Goal: Information Seeking & Learning: Learn about a topic

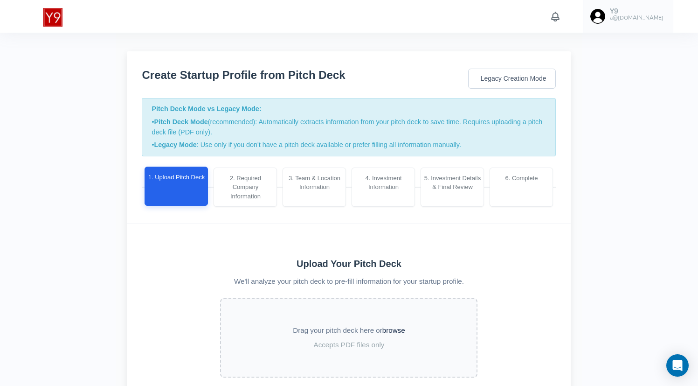
click at [639, 26] on link "Y9 a@[DOMAIN_NAME]" at bounding box center [628, 16] width 91 height 33
click at [602, 70] on span "Upload data" at bounding box center [601, 70] width 36 height 9
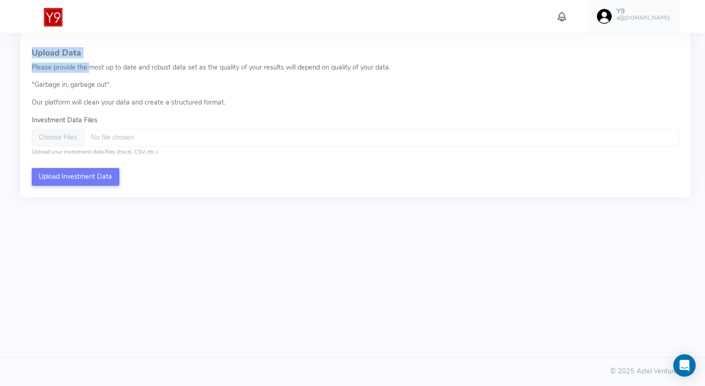
drag, startPoint x: 21, startPoint y: 49, endPoint x: 89, endPoint y: 70, distance: 70.7
click at [89, 70] on div "Upload Data Please provide the most up to date and robust data set as the quali…" at bounding box center [356, 115] width 670 height 164
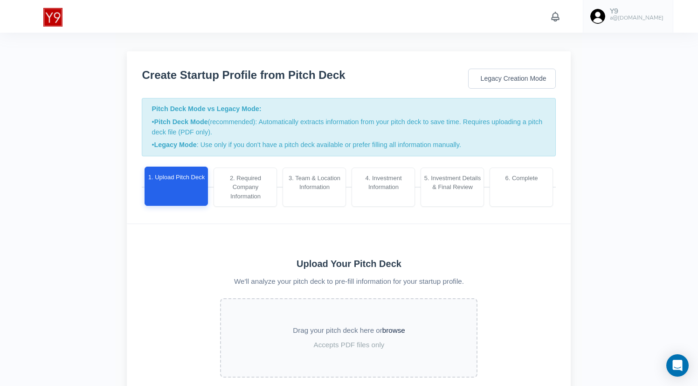
click at [646, 16] on h6 "a@[DOMAIN_NAME]" at bounding box center [637, 18] width 54 height 6
click at [479, 20] on div "Y9 a@[DOMAIN_NAME] Account Upload data AI Keys Usage Engagement Call Info Manag…" at bounding box center [348, 16] width 663 height 33
click at [651, 13] on h5 "Y9" at bounding box center [637, 11] width 54 height 8
click at [380, 60] on div "Create Startup Profile from Pitch Deck Legacy Creation Mode Pitch Deck Mode vs …" at bounding box center [349, 137] width 444 height 173
click at [644, 19] on h6 "a@[DOMAIN_NAME]" at bounding box center [637, 18] width 54 height 6
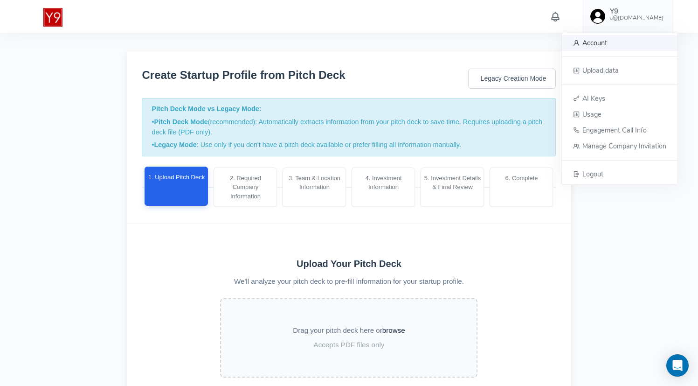
click at [597, 48] on link "Account" at bounding box center [620, 43] width 116 height 16
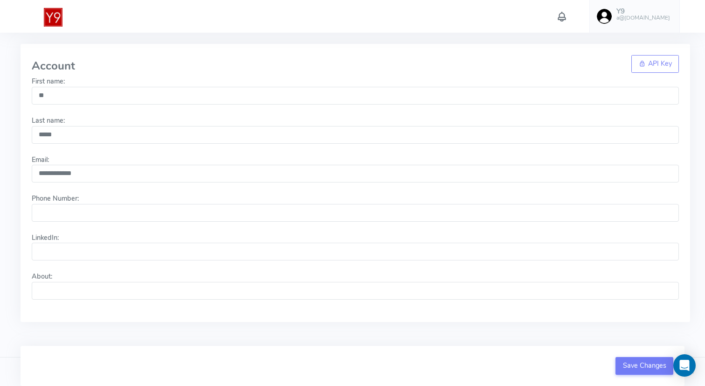
click at [56, 22] on img at bounding box center [53, 17] width 19 height 19
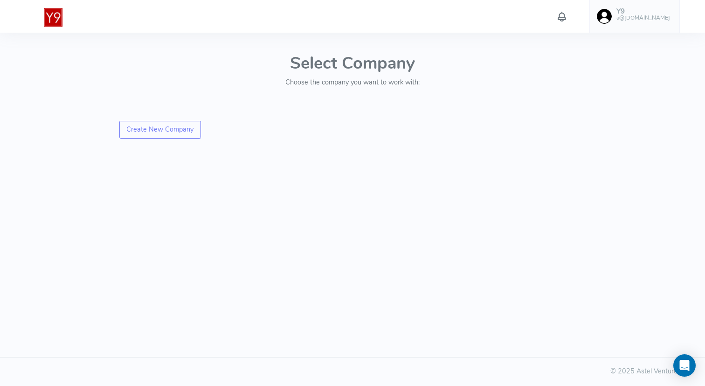
click at [631, 8] on link "Y9 a@[DOMAIN_NAME]" at bounding box center [635, 16] width 91 height 33
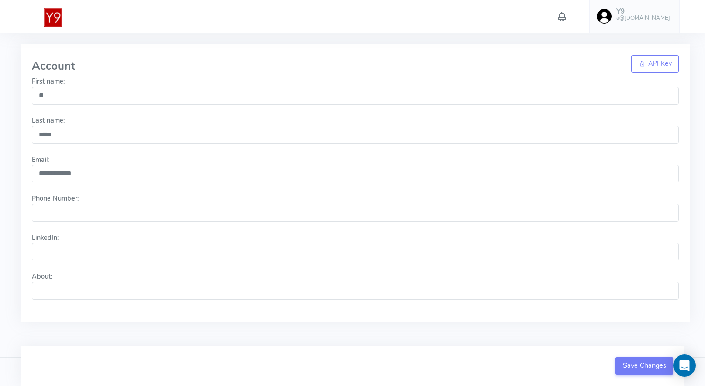
click at [167, 36] on div "**********" at bounding box center [352, 179] width 705 height 358
click at [52, 16] on img at bounding box center [53, 17] width 19 height 19
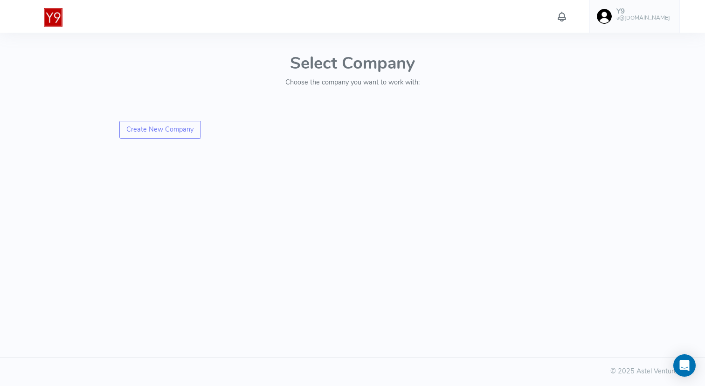
click at [54, 16] on img at bounding box center [53, 17] width 19 height 19
click at [53, 18] on img at bounding box center [53, 17] width 19 height 19
click at [638, 7] on h5 "Y9" at bounding box center [644, 11] width 54 height 8
click at [604, 131] on span "Engagement Call Info" at bounding box center [621, 130] width 64 height 9
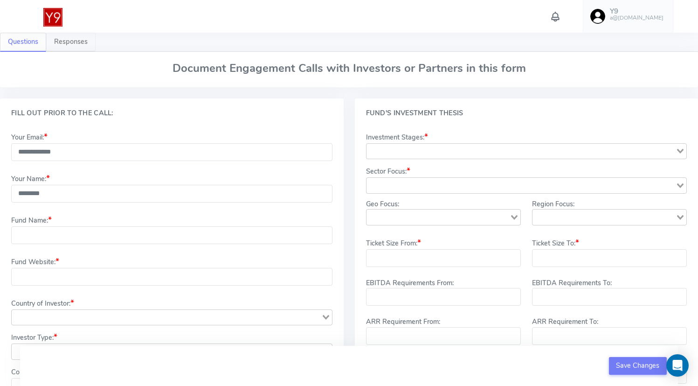
click at [70, 41] on link "Responses" at bounding box center [70, 42] width 49 height 19
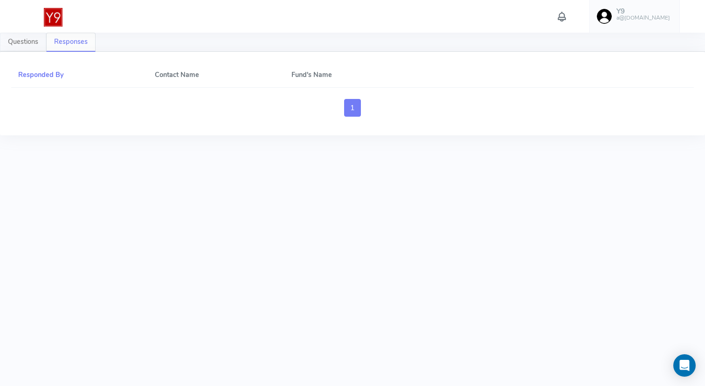
click at [21, 38] on link "Questions" at bounding box center [23, 42] width 46 height 19
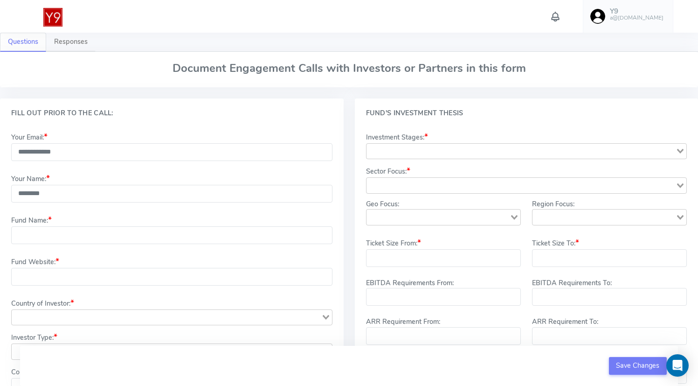
click at [50, 12] on img at bounding box center [52, 17] width 19 height 19
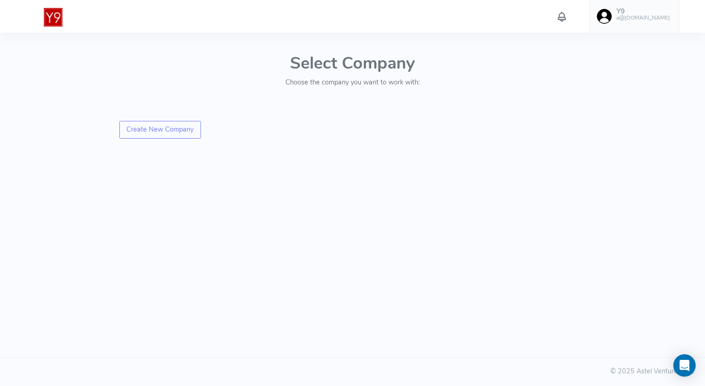
click at [647, 20] on h6 "a@[DOMAIN_NAME]" at bounding box center [644, 18] width 54 height 6
click at [610, 131] on span "Engagement Call Info" at bounding box center [621, 130] width 64 height 9
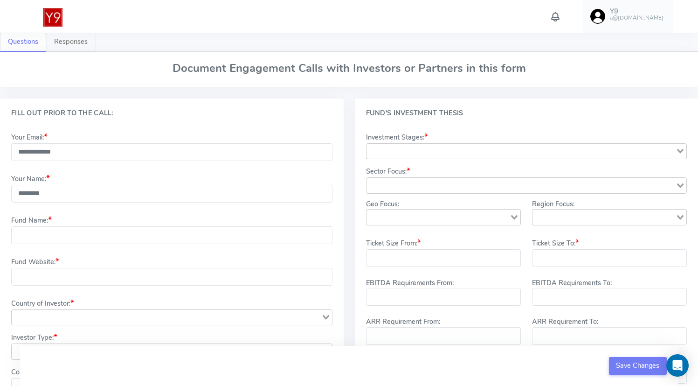
click at [68, 38] on link "Responses" at bounding box center [70, 42] width 49 height 19
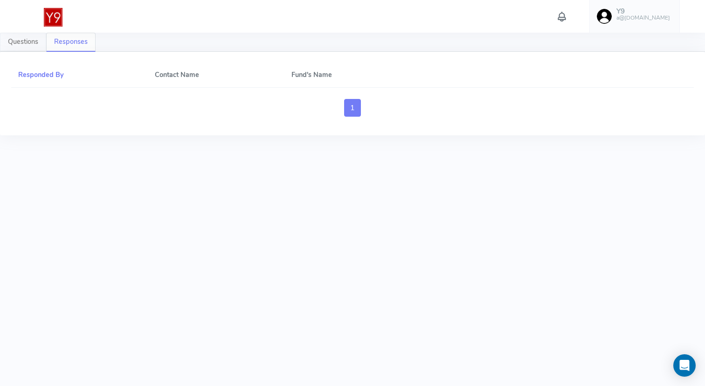
click at [18, 41] on link "Questions" at bounding box center [23, 42] width 46 height 19
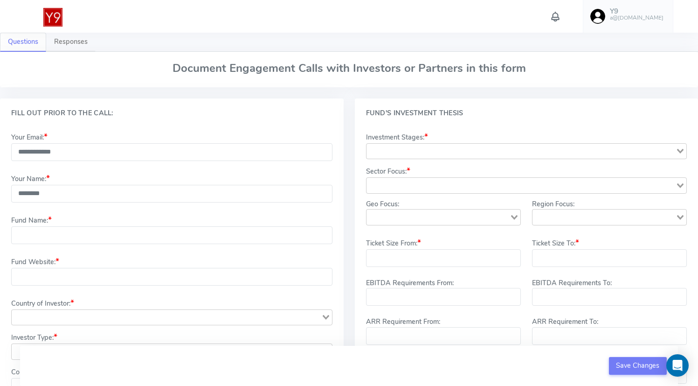
click at [649, 12] on h5 "Y9" at bounding box center [637, 11] width 54 height 8
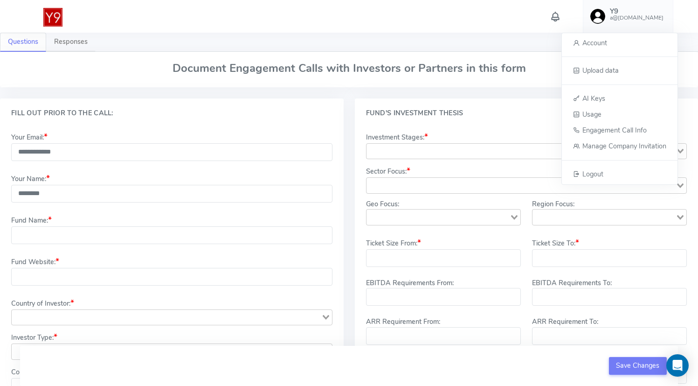
click at [509, 30] on div "Y9 a@[DOMAIN_NAME] Account Upload data AI Keys Usage Engagement Call Info Manag…" at bounding box center [348, 16] width 663 height 33
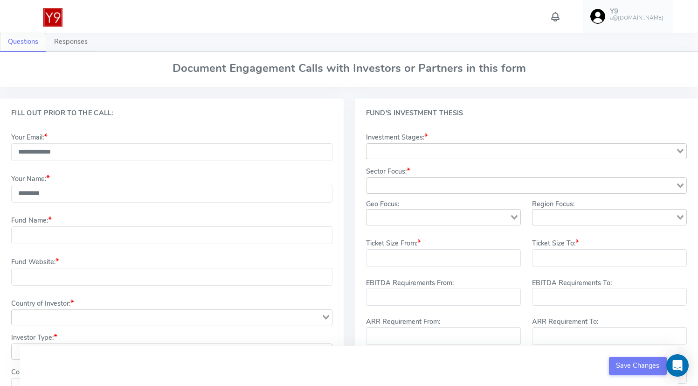
click at [646, 24] on link "Y9 a@[DOMAIN_NAME]" at bounding box center [628, 16] width 91 height 33
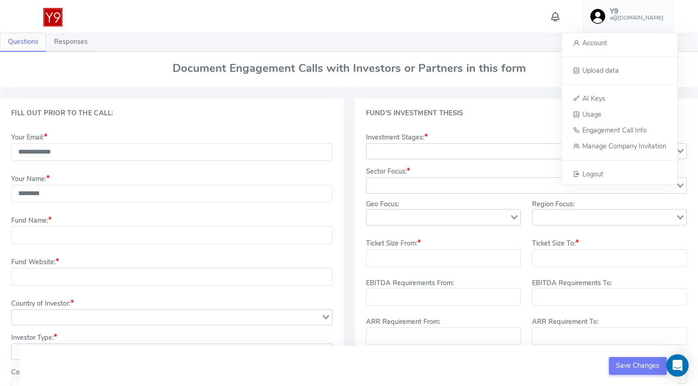
click at [484, 26] on div "Y9 a@[DOMAIN_NAME] Account Upload data AI Keys Usage Engagement Call Info Manag…" at bounding box center [348, 16] width 663 height 33
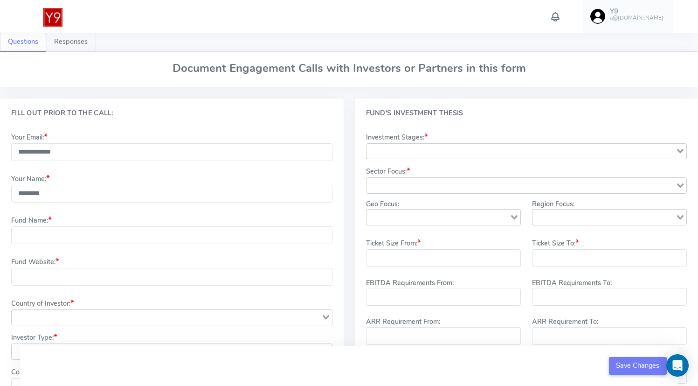
click at [70, 44] on link "Responses" at bounding box center [70, 42] width 49 height 19
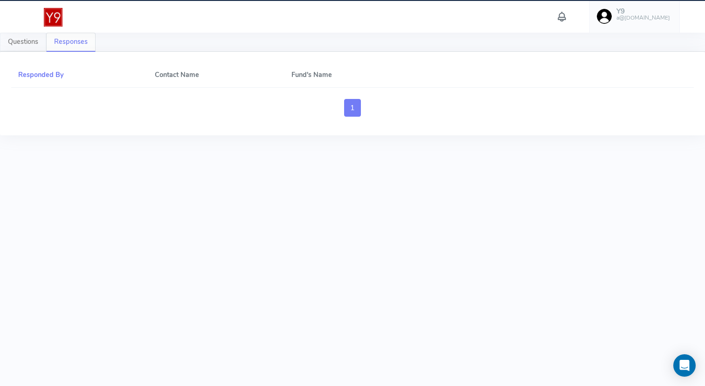
click at [28, 44] on link "Questions" at bounding box center [23, 42] width 46 height 19
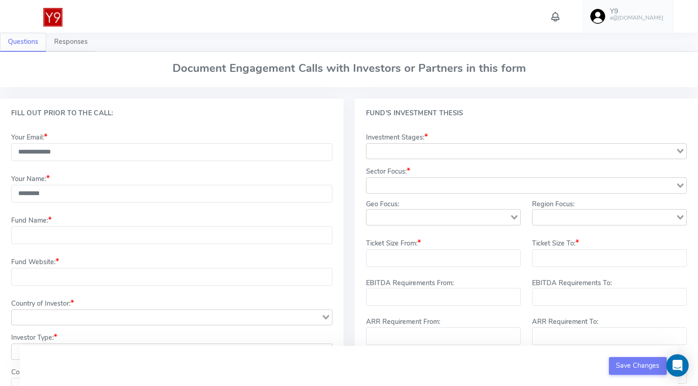
click at [623, 19] on link "Y9 a@[DOMAIN_NAME]" at bounding box center [628, 16] width 91 height 33
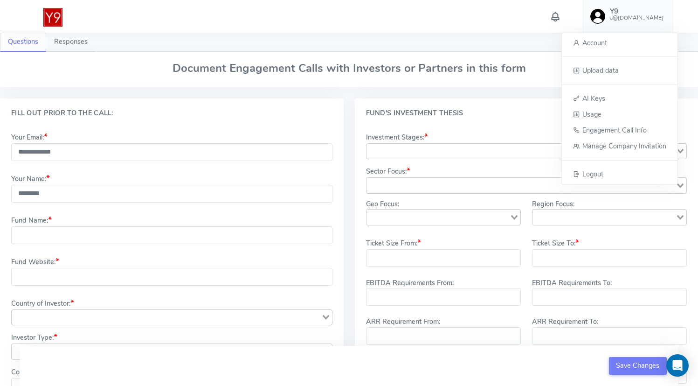
click at [393, 34] on ul "Questions Responses" at bounding box center [349, 42] width 698 height 19
